Goal: Task Accomplishment & Management: Use online tool/utility

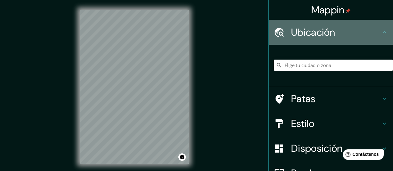
click at [305, 28] on font "Ubicación" at bounding box center [313, 32] width 44 height 13
click at [374, 30] on h4 "Ubicación" at bounding box center [335, 32] width 89 height 12
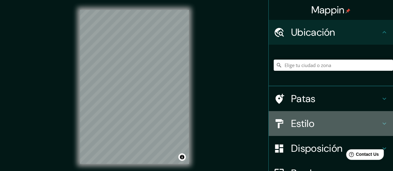
click at [311, 119] on h4 "Estilo" at bounding box center [335, 123] width 89 height 12
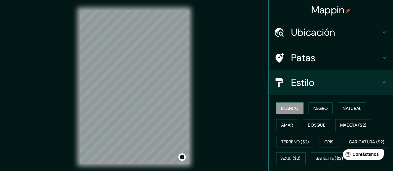
click at [208, 136] on div "Mappin Ubicación Patas Estilo Blanco Negro Natural [PERSON_NAME] ($2) Terreno (…" at bounding box center [196, 92] width 393 height 184
